Goal: Transaction & Acquisition: Subscribe to service/newsletter

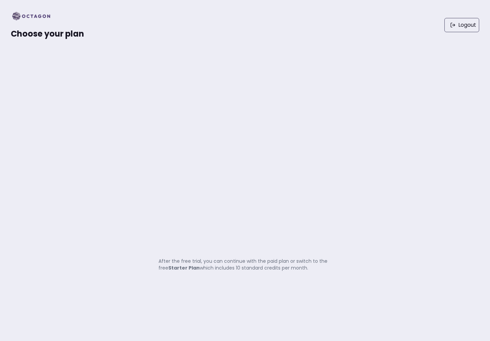
click at [189, 270] on strong "Starter Plan" at bounding box center [183, 267] width 31 height 7
click at [37, 42] on div "Choose your plan Logout" at bounding box center [245, 25] width 490 height 50
click at [37, 18] on img at bounding box center [33, 16] width 45 height 11
click at [35, 16] on img at bounding box center [33, 16] width 45 height 11
click at [32, 34] on span "Choose your plan" at bounding box center [47, 33] width 73 height 11
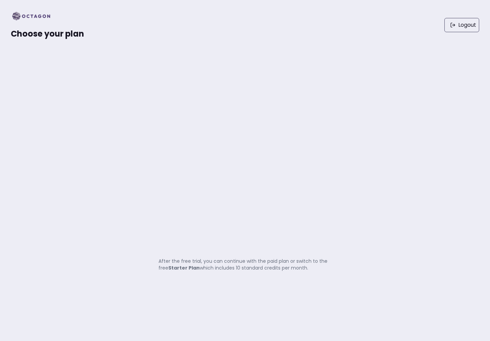
click at [185, 265] on strong "Starter Plan" at bounding box center [183, 267] width 31 height 7
